Goal: Find specific page/section: Find specific page/section

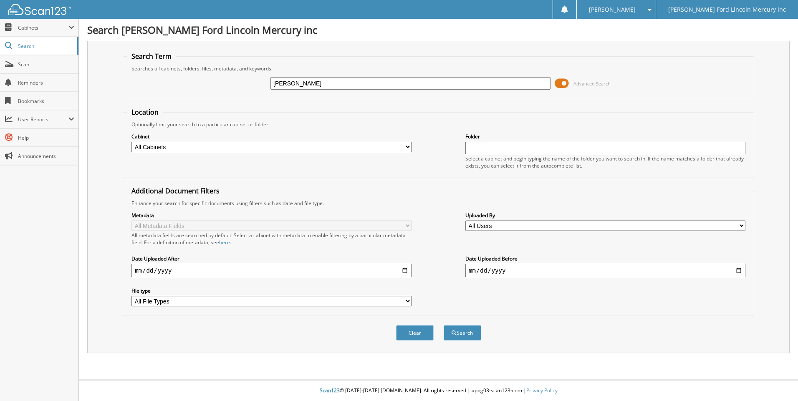
type input "[PERSON_NAME]"
click at [443, 325] on button "Search" at bounding box center [462, 332] width 38 height 15
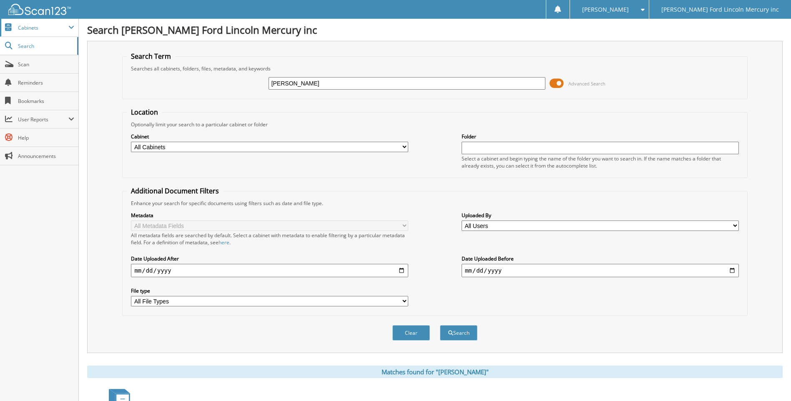
click at [22, 30] on span "Cabinets" at bounding box center [43, 27] width 50 height 7
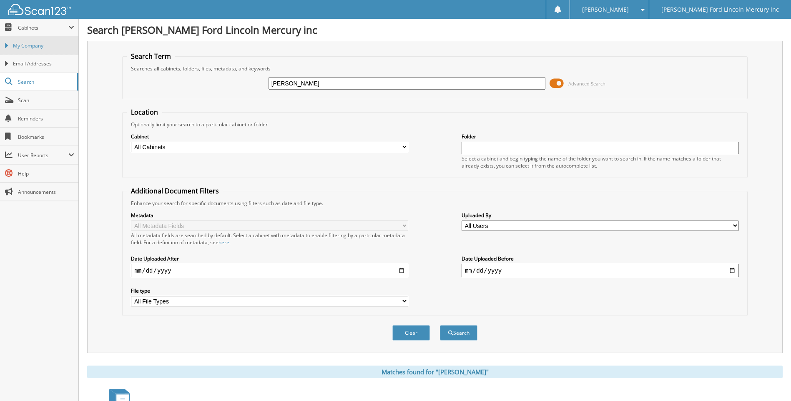
click at [48, 45] on span "My Company" at bounding box center [43, 46] width 61 height 8
